Goal: Task Accomplishment & Management: Manage account settings

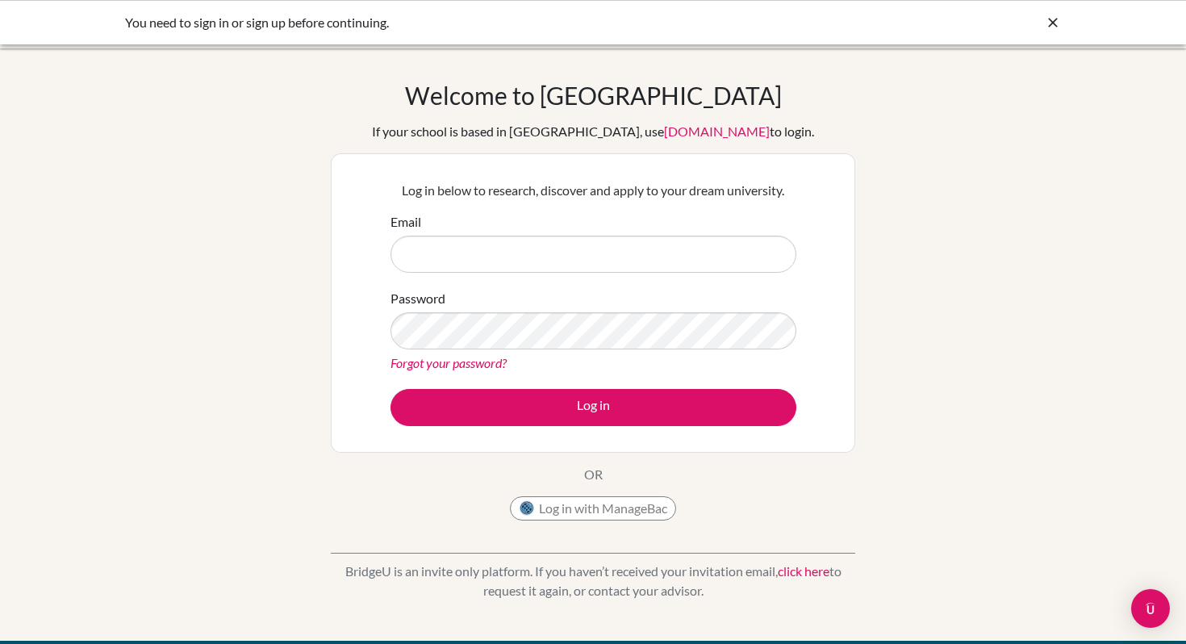
click at [1058, 22] on icon at bounding box center [1053, 23] width 16 height 16
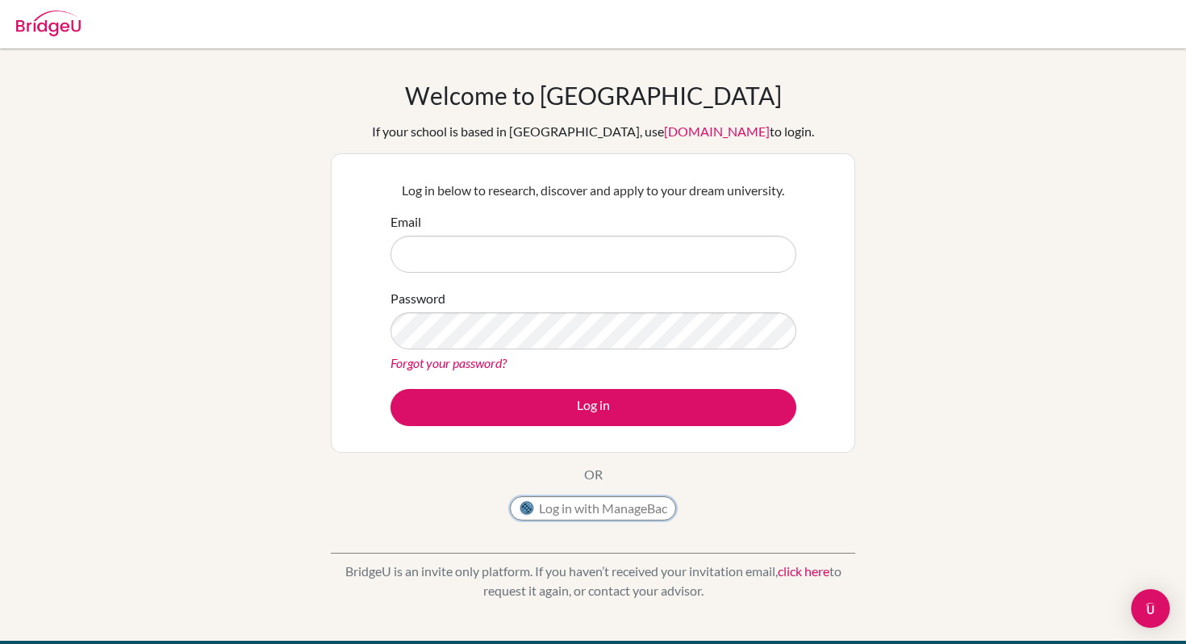
click at [628, 506] on button "Log in with ManageBac" at bounding box center [593, 508] width 166 height 24
click at [614, 255] on input "Email" at bounding box center [593, 254] width 406 height 37
type input "[EMAIL_ADDRESS][DOMAIN_NAME]"
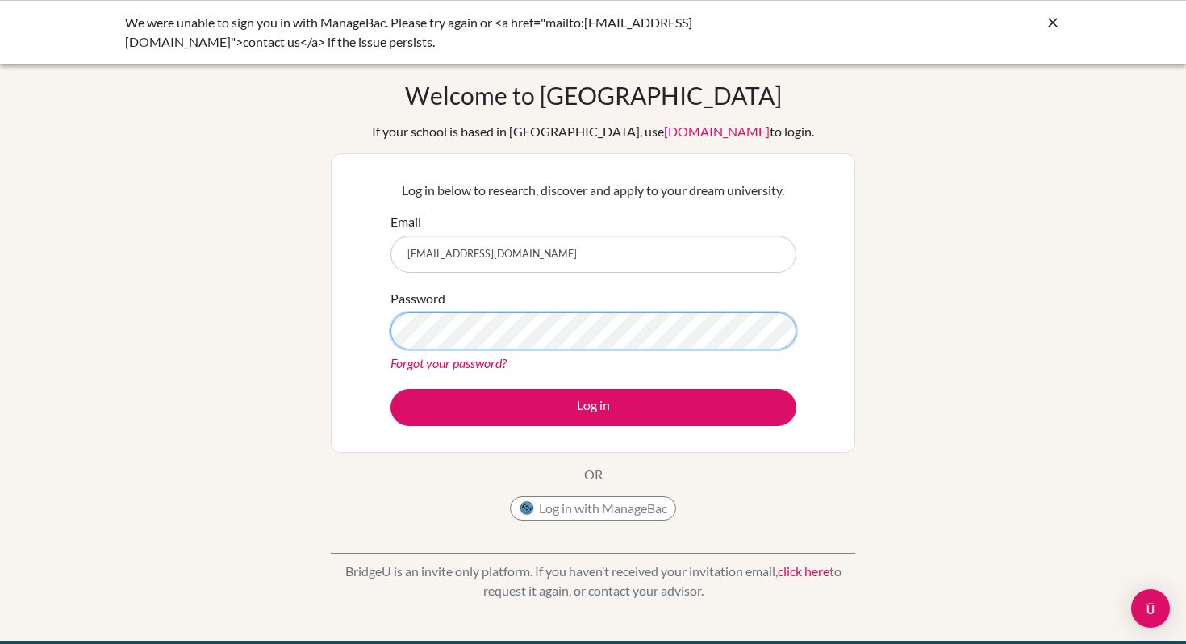
click at [390, 389] on button "Log in" at bounding box center [593, 407] width 406 height 37
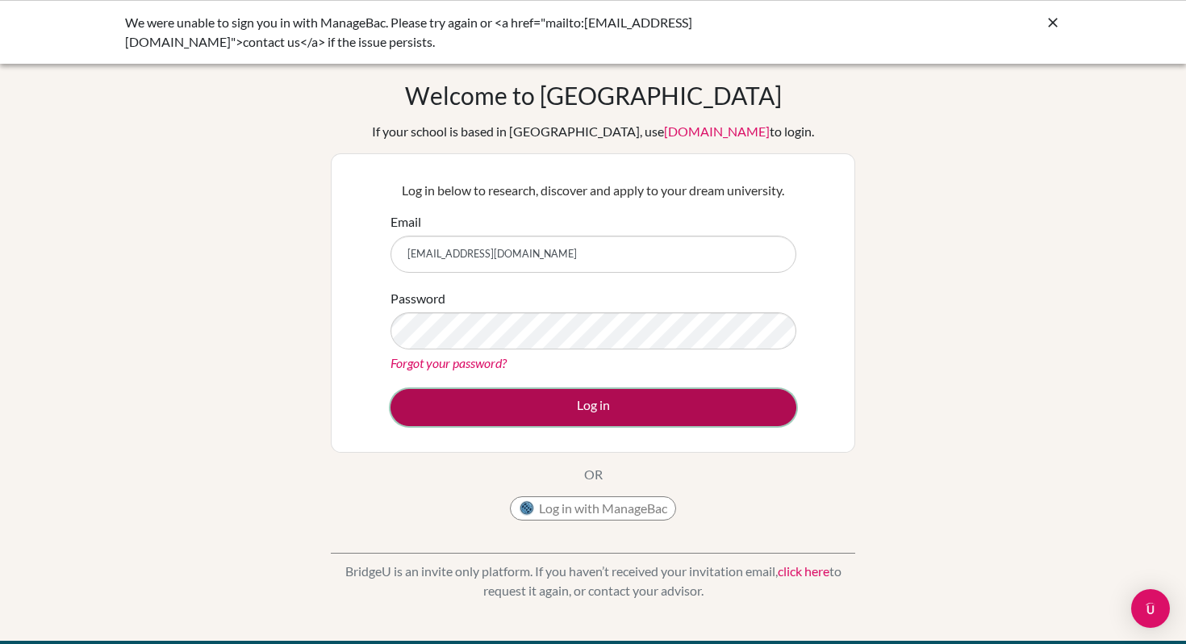
click at [608, 399] on button "Log in" at bounding box center [593, 407] width 406 height 37
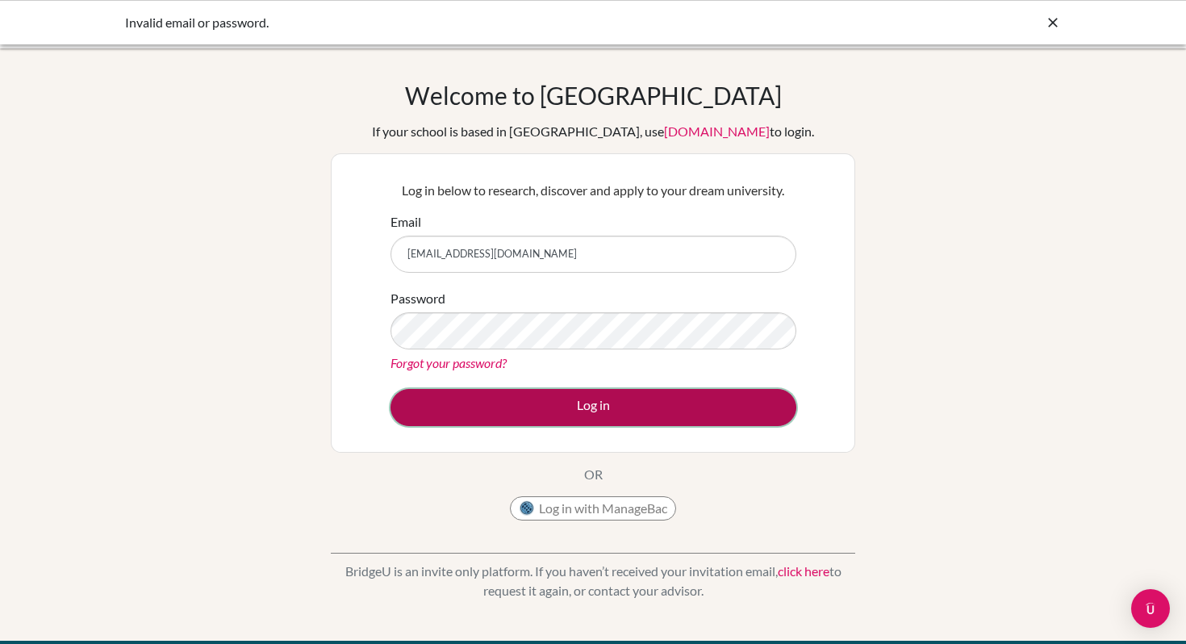
click at [546, 404] on button "Log in" at bounding box center [593, 407] width 406 height 37
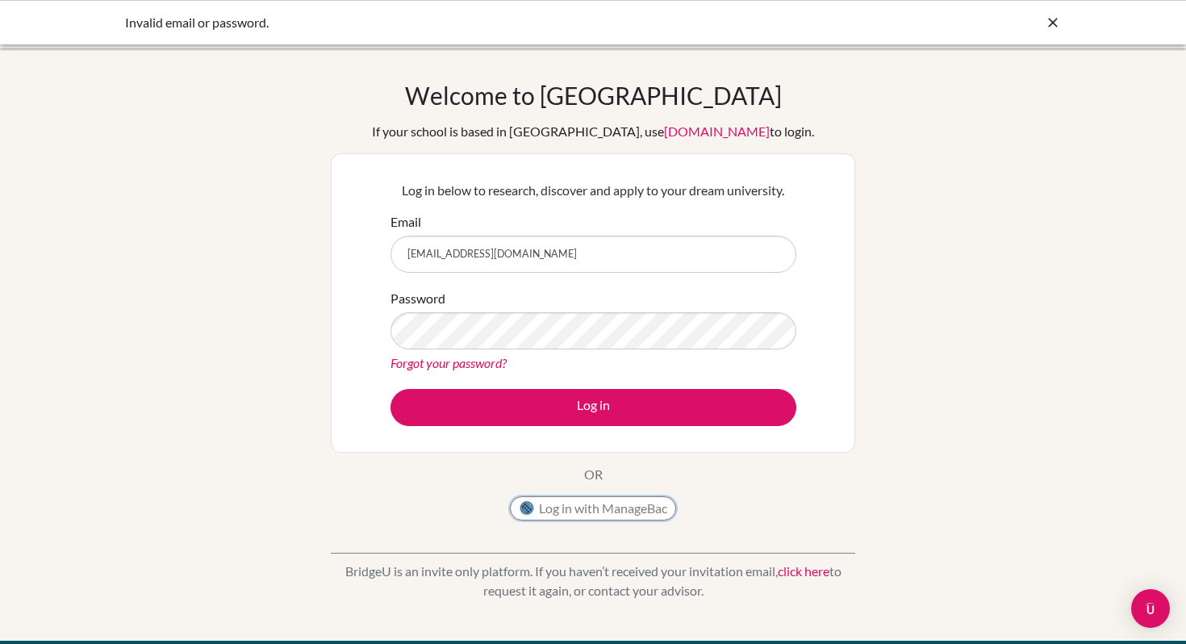
click at [577, 516] on button "Log in with ManageBac" at bounding box center [593, 508] width 166 height 24
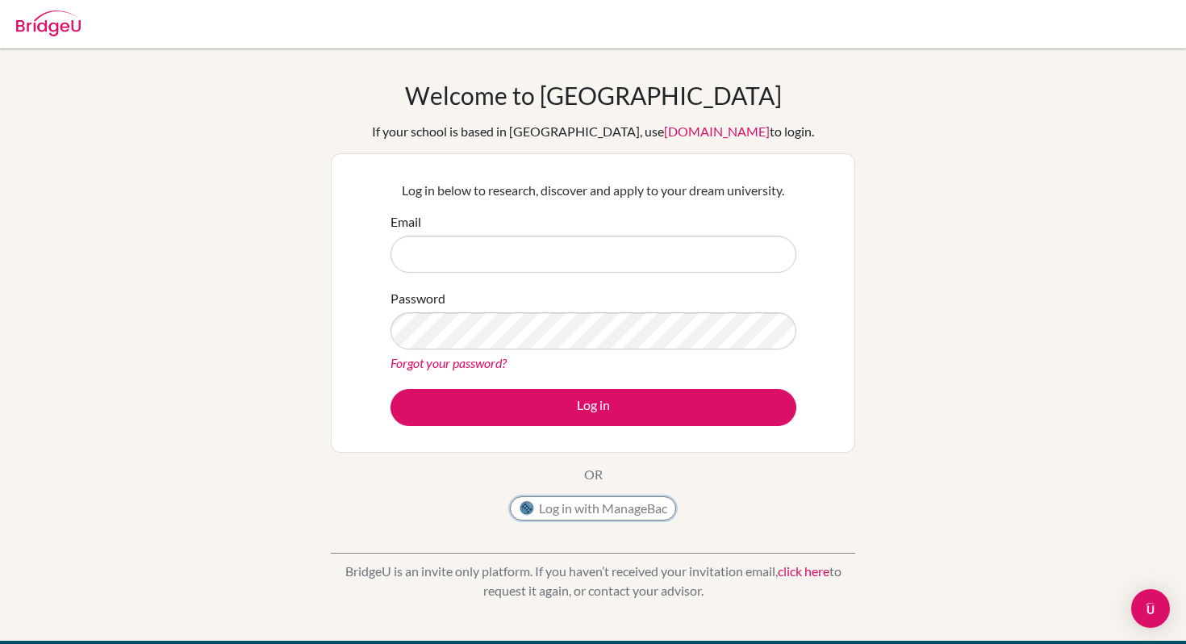
click at [600, 499] on button "Log in with ManageBac" at bounding box center [593, 508] width 166 height 24
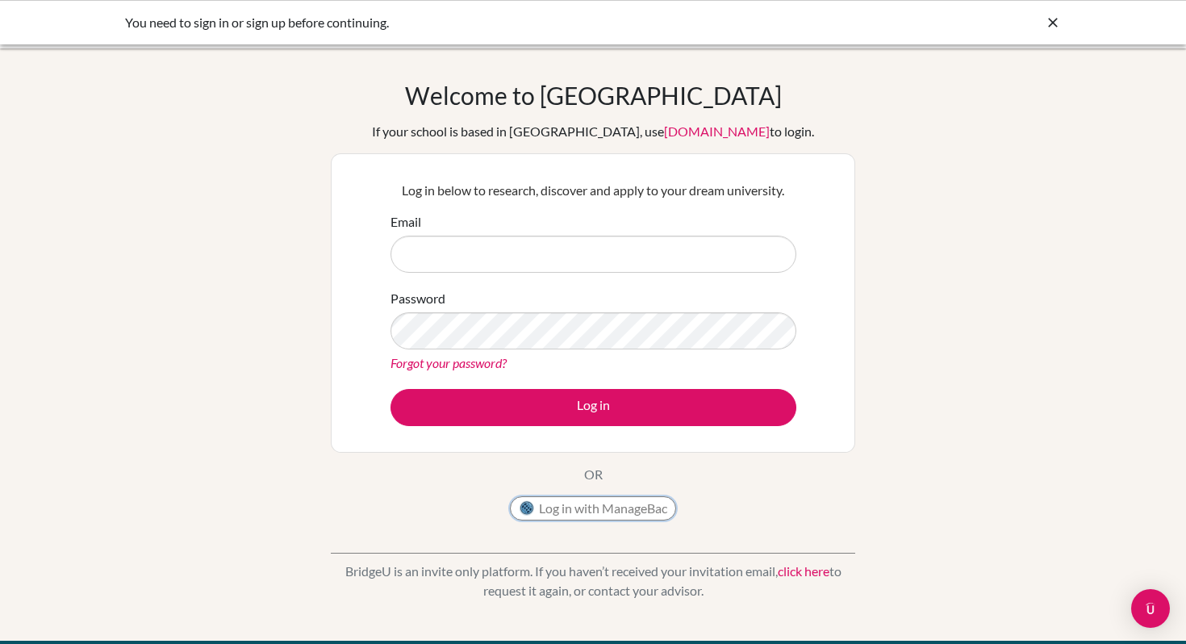
click at [534, 499] on button "Log in with ManageBac" at bounding box center [593, 508] width 166 height 24
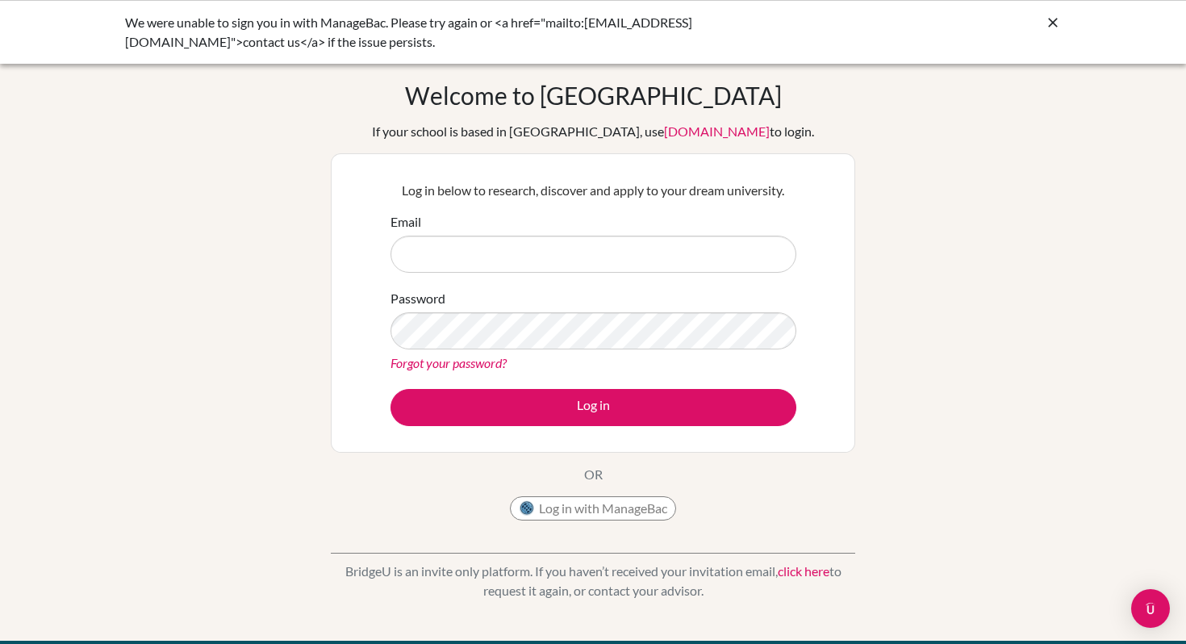
click at [598, 257] on input "Email" at bounding box center [593, 254] width 406 height 37
type input "[EMAIL_ADDRESS][DOMAIN_NAME]"
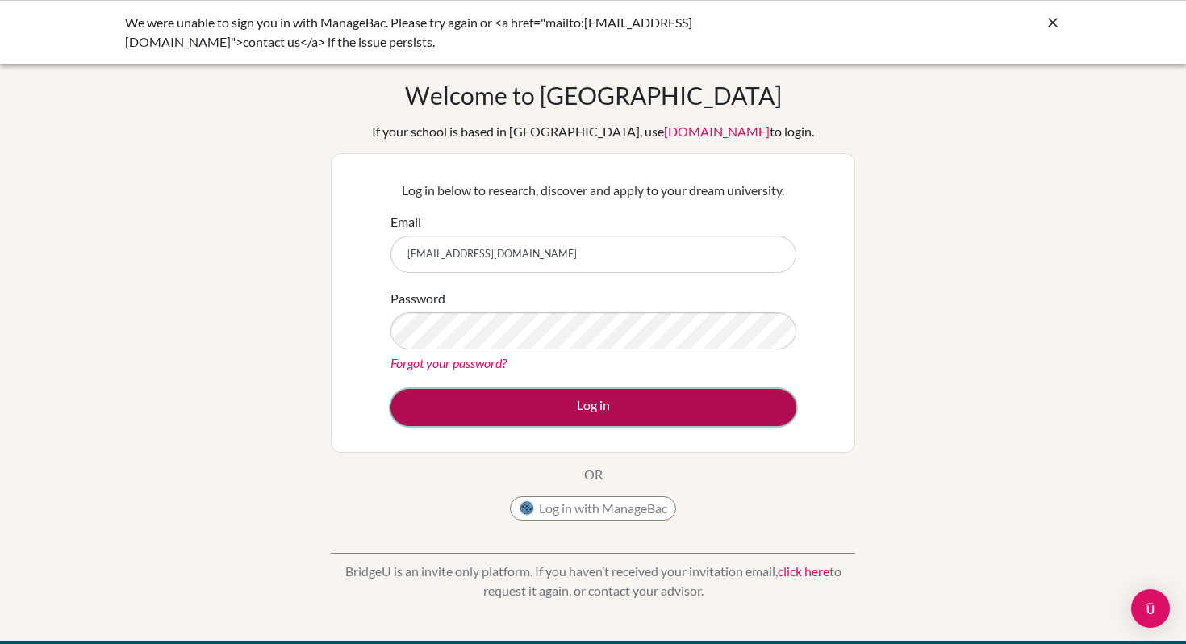
click at [591, 411] on button "Log in" at bounding box center [593, 407] width 406 height 37
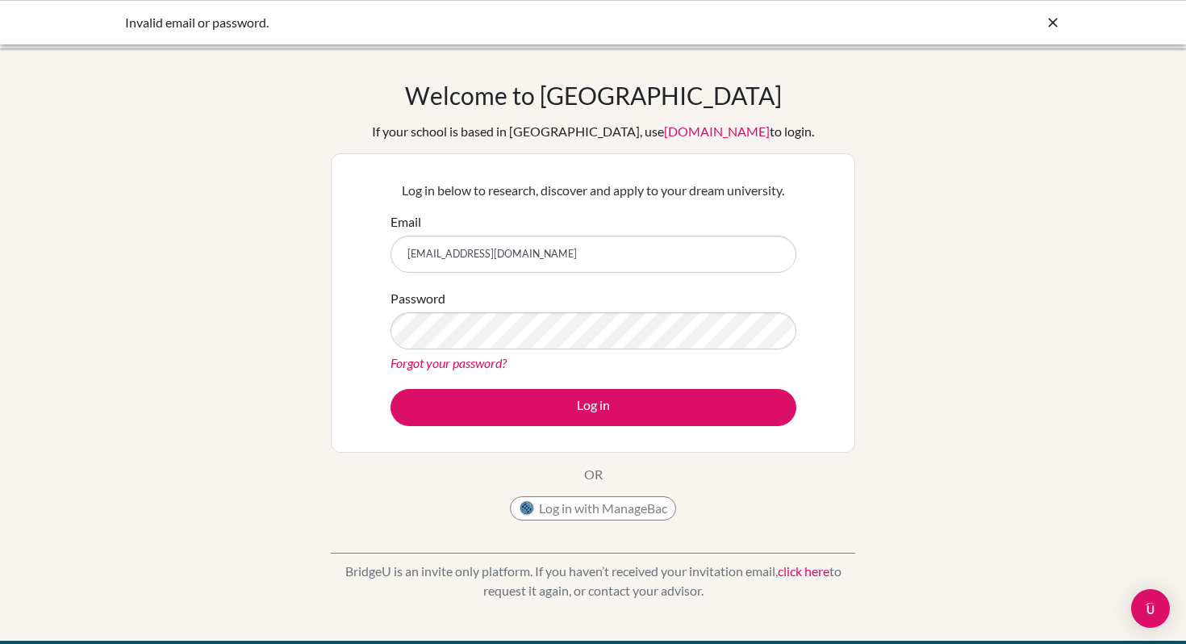
click at [474, 367] on link "Forgot your password?" at bounding box center [448, 362] width 116 height 15
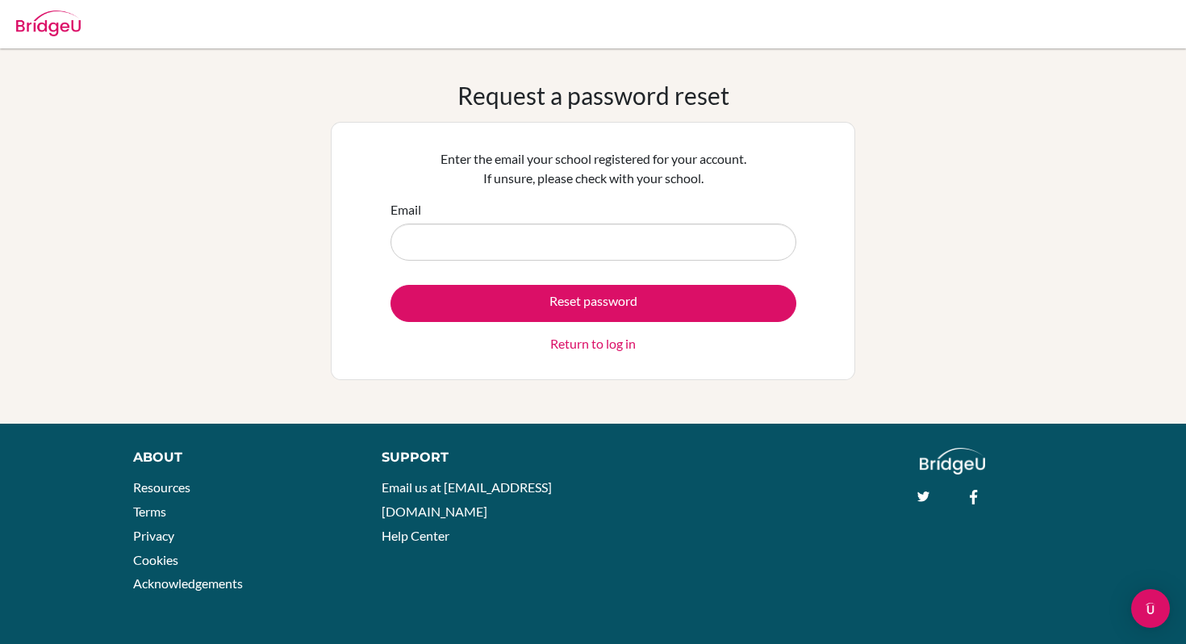
click at [489, 236] on input "Email" at bounding box center [593, 241] width 406 height 37
type input "[EMAIL_ADDRESS][DOMAIN_NAME]"
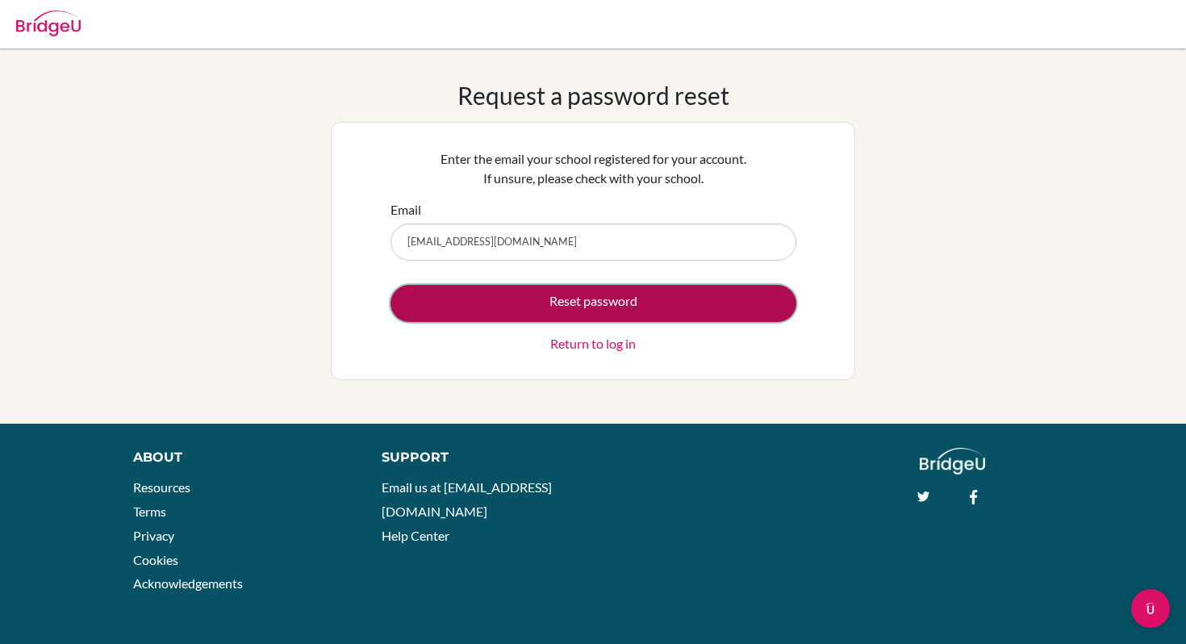
click at [511, 298] on button "Reset password" at bounding box center [593, 303] width 406 height 37
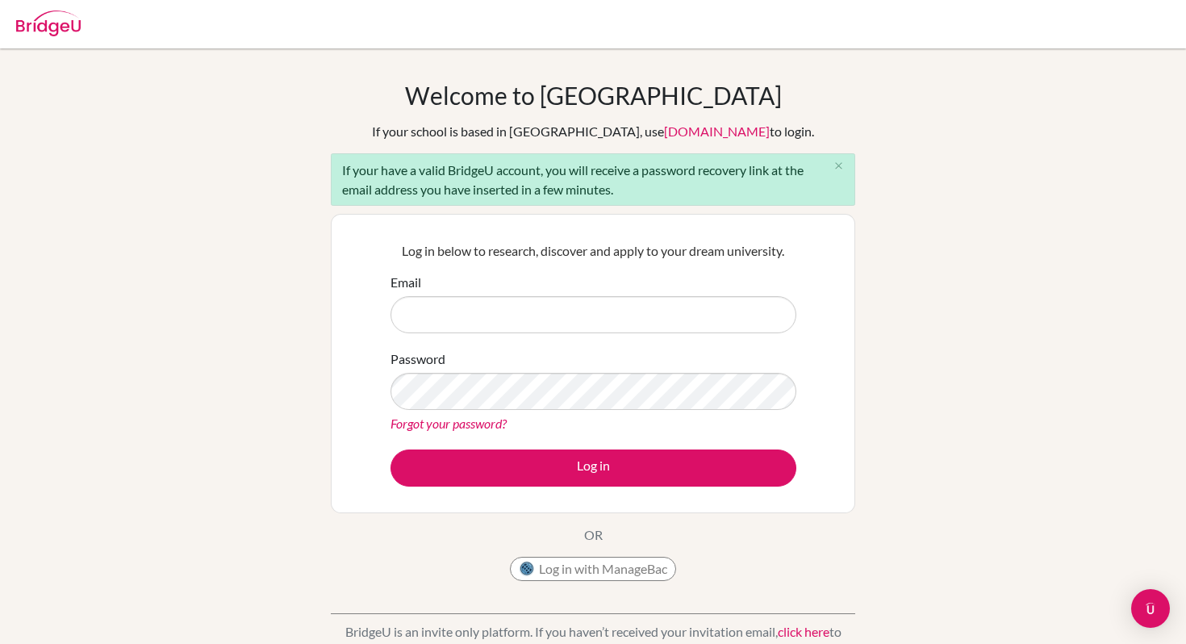
click at [519, 315] on input "Email" at bounding box center [593, 314] width 406 height 37
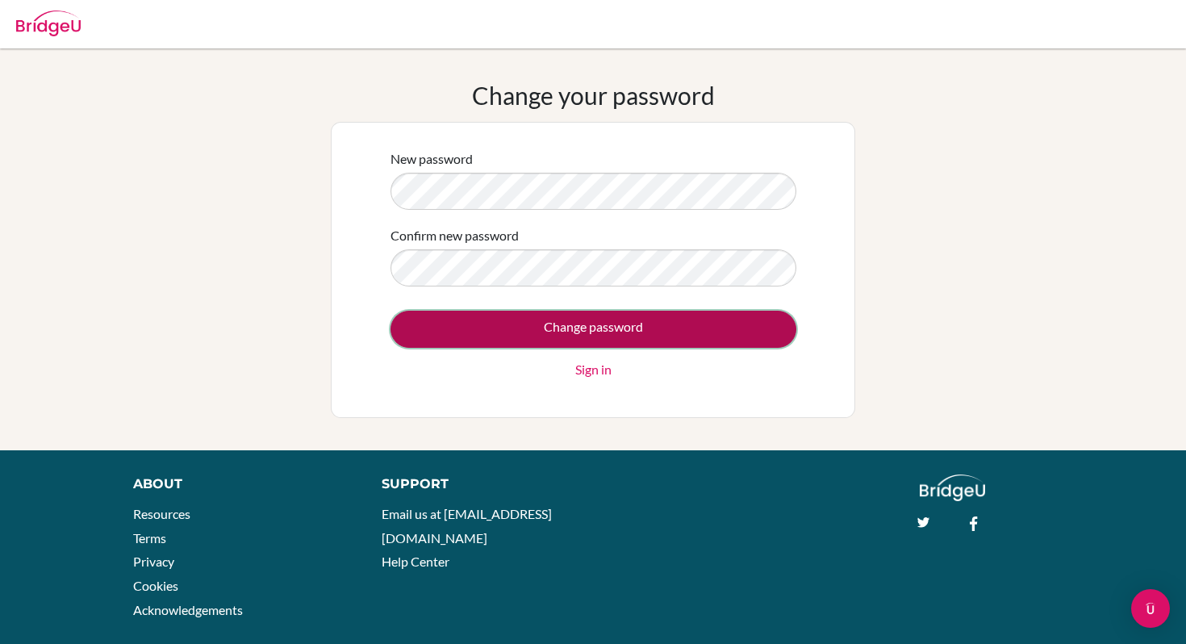
click at [566, 320] on input "Change password" at bounding box center [593, 329] width 406 height 37
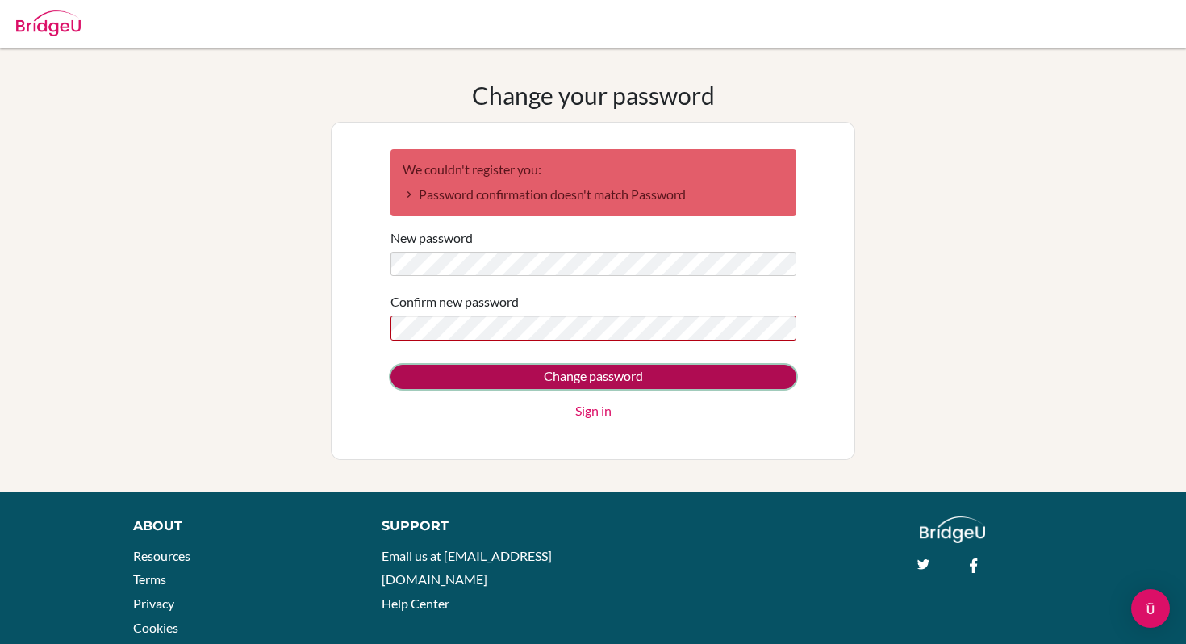
click at [508, 374] on input "Change password" at bounding box center [593, 377] width 406 height 24
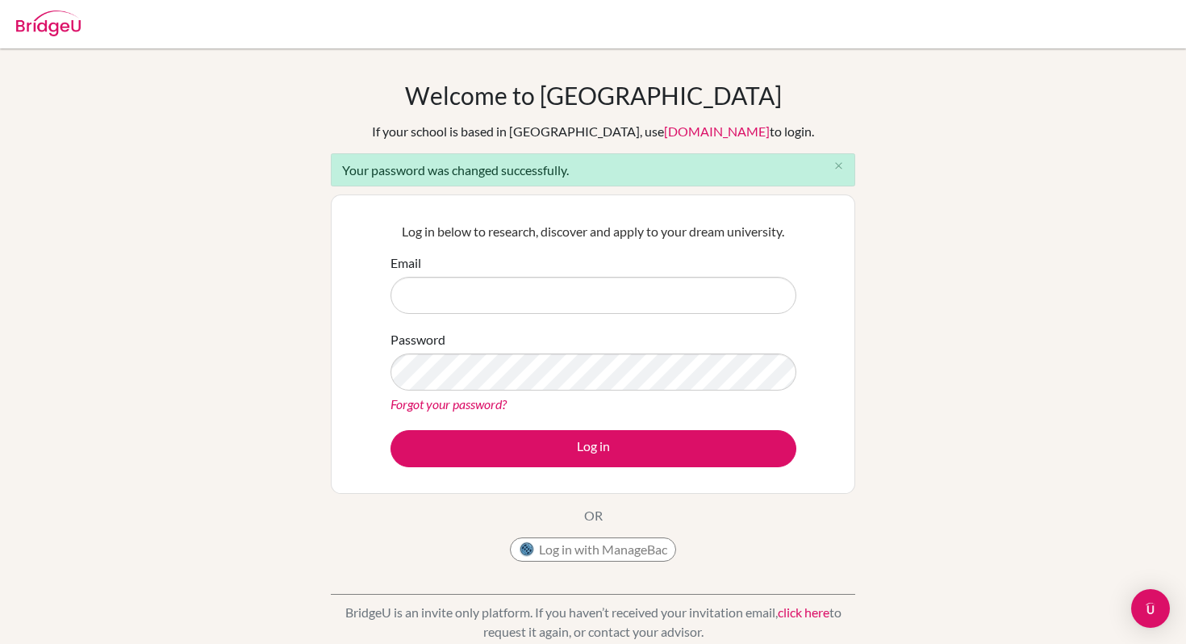
click at [564, 298] on input "Email" at bounding box center [593, 295] width 406 height 37
type input "[EMAIL_ADDRESS][DOMAIN_NAME]"
click at [540, 428] on form "Email socheata.mao@aispp.edu.kh Password Forgot your password? Log in" at bounding box center [593, 360] width 406 height 214
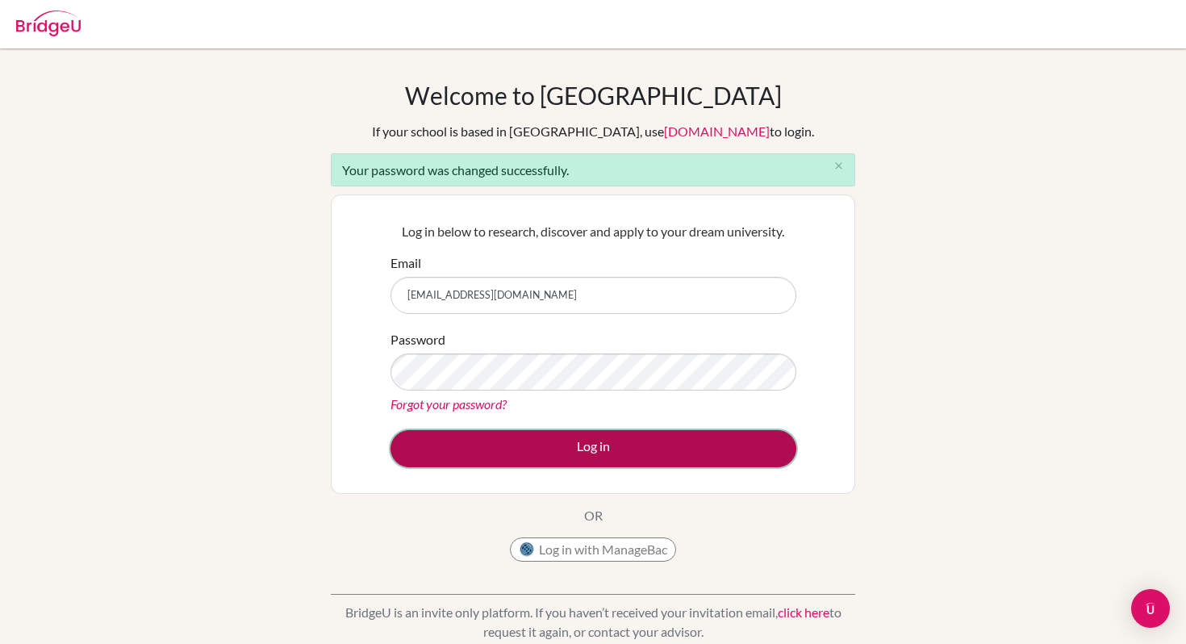
click at [536, 445] on button "Log in" at bounding box center [593, 448] width 406 height 37
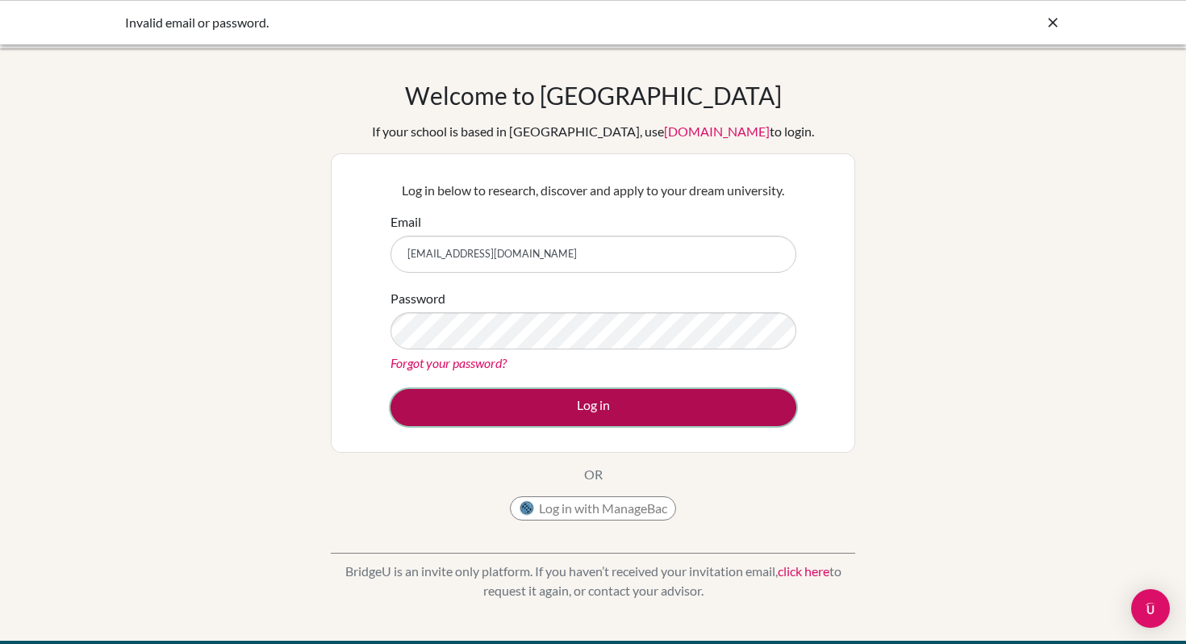
click at [526, 418] on button "Log in" at bounding box center [593, 407] width 406 height 37
